Goal: Task Accomplishment & Management: Use online tool/utility

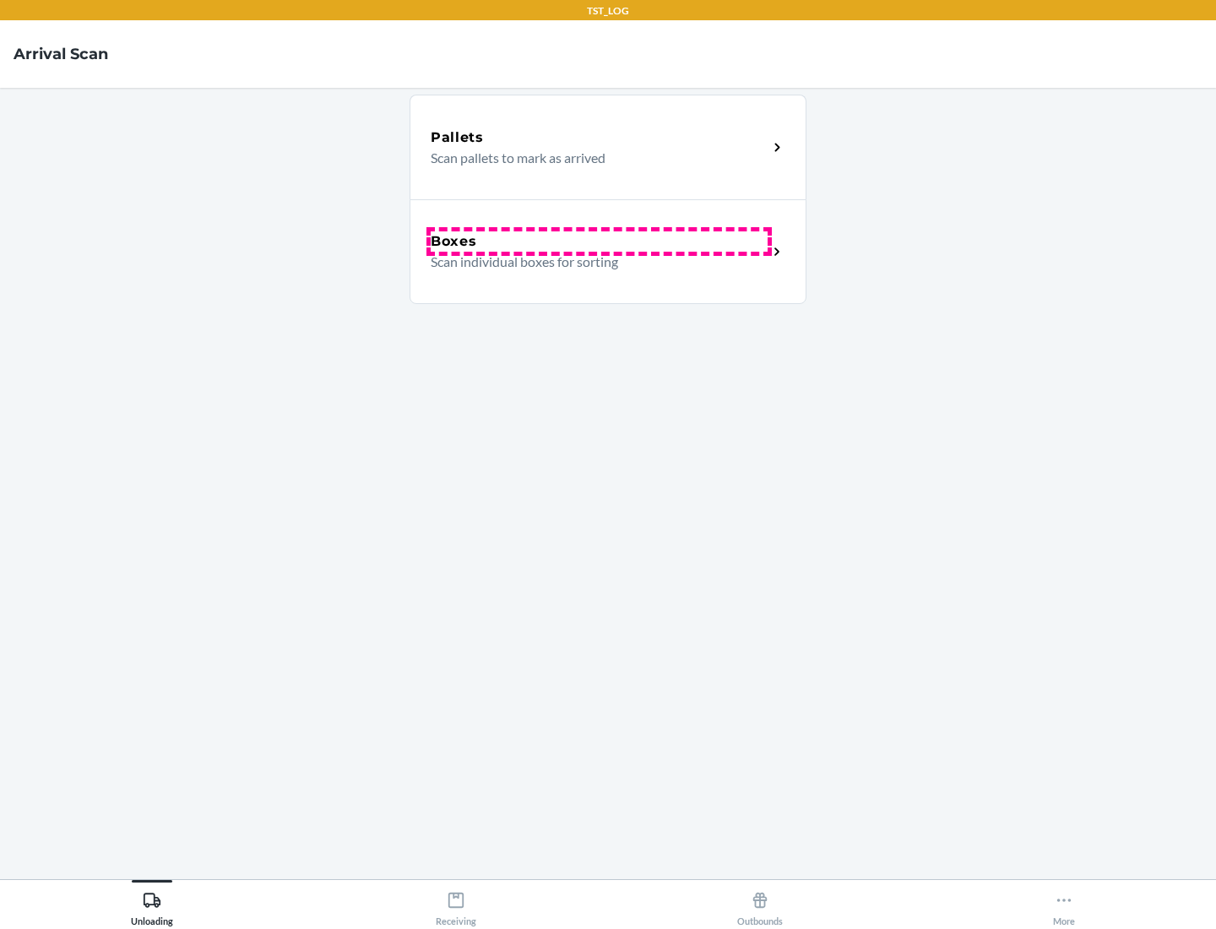
click at [599, 241] on div "Boxes" at bounding box center [599, 241] width 337 height 20
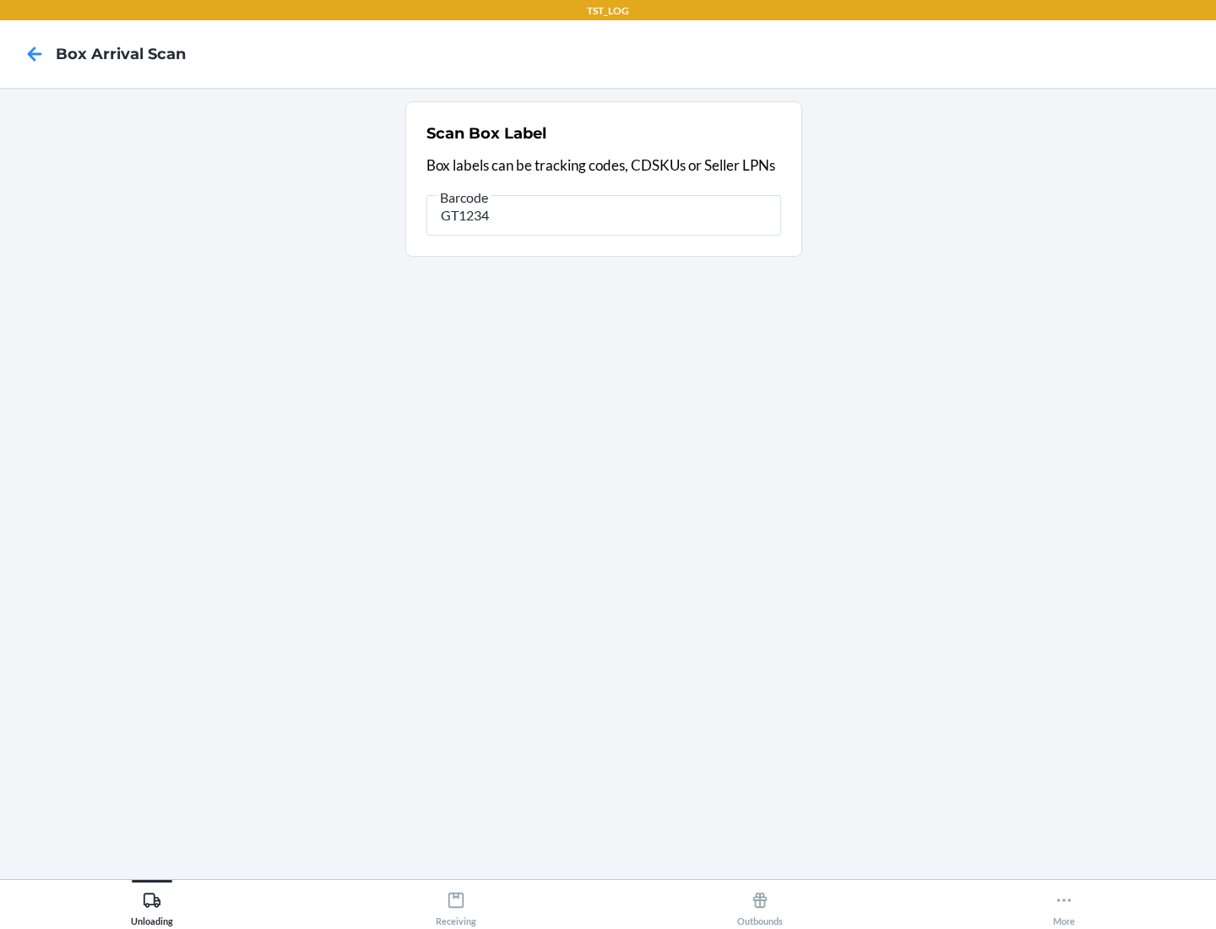
type input "GT1234"
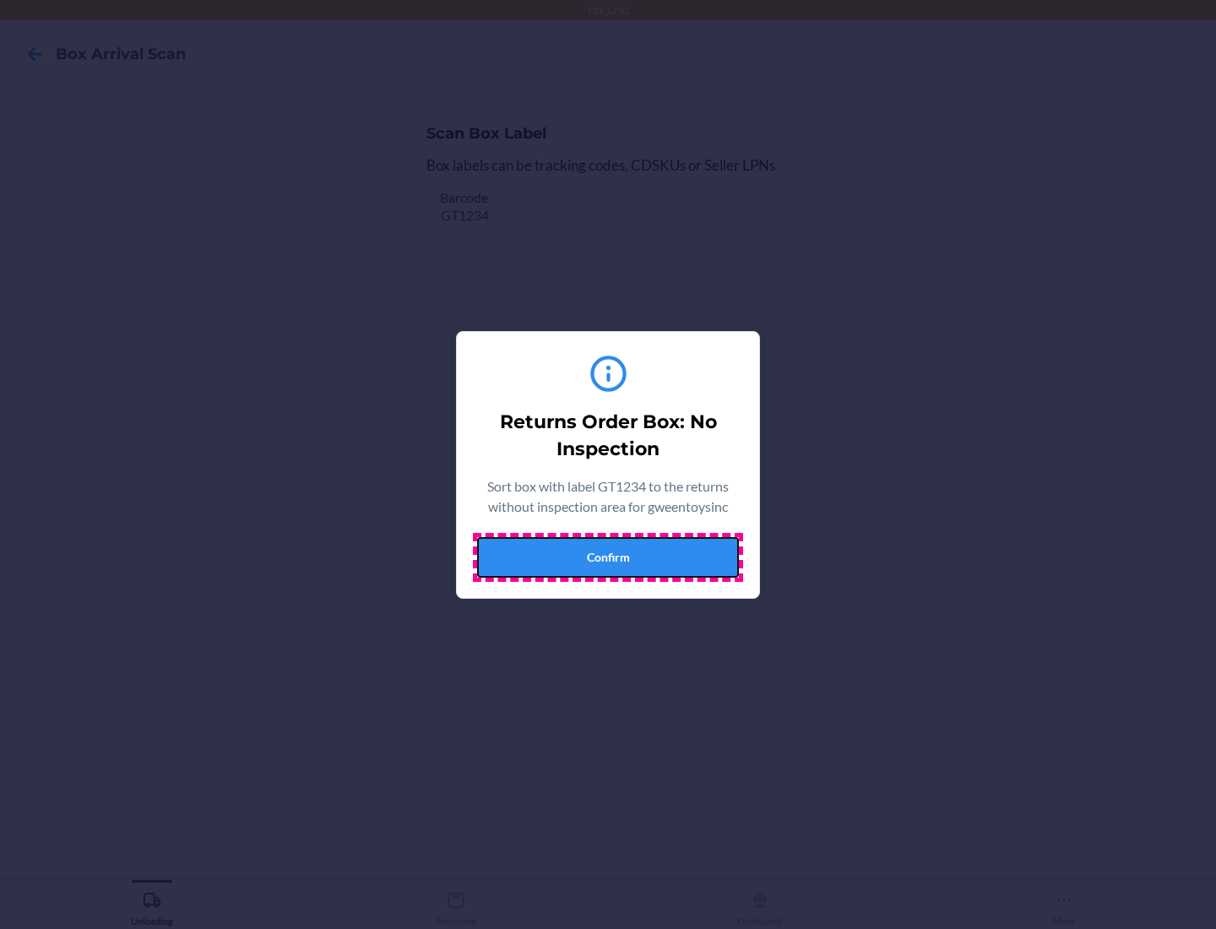
click at [608, 556] on button "Confirm" at bounding box center [608, 557] width 262 height 41
